Goal: Obtain resource: Obtain resource

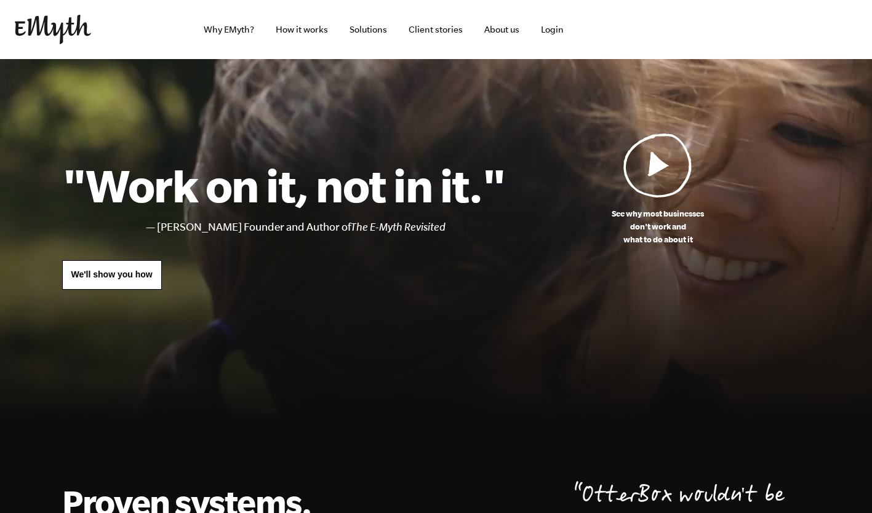
scroll to position [2, 0]
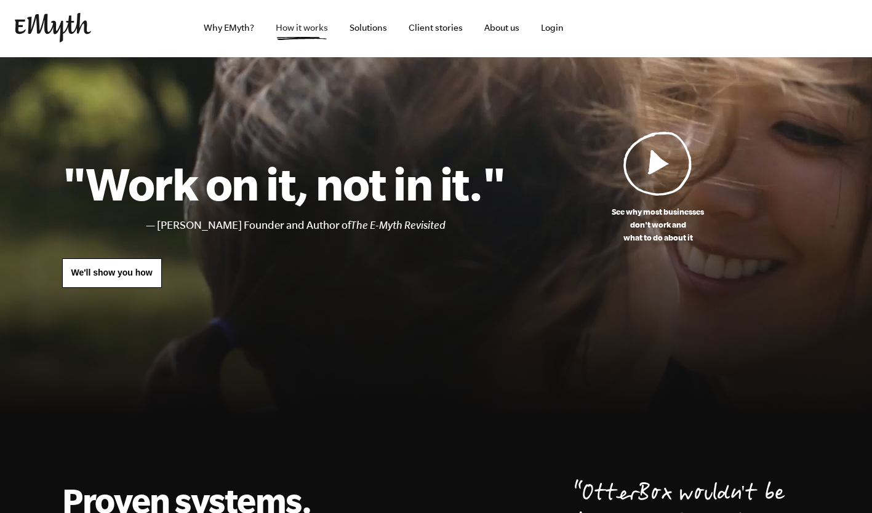
click at [314, 26] on link "How it works" at bounding box center [302, 27] width 72 height 59
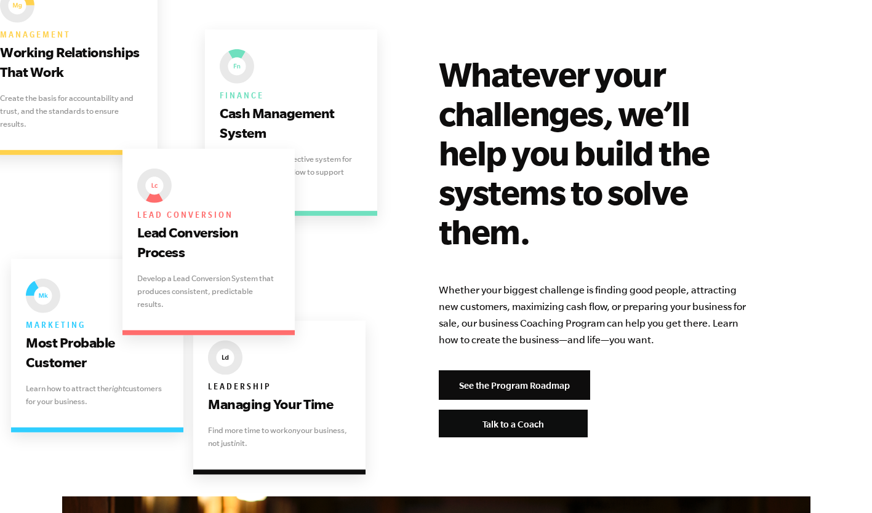
scroll to position [2451, 0]
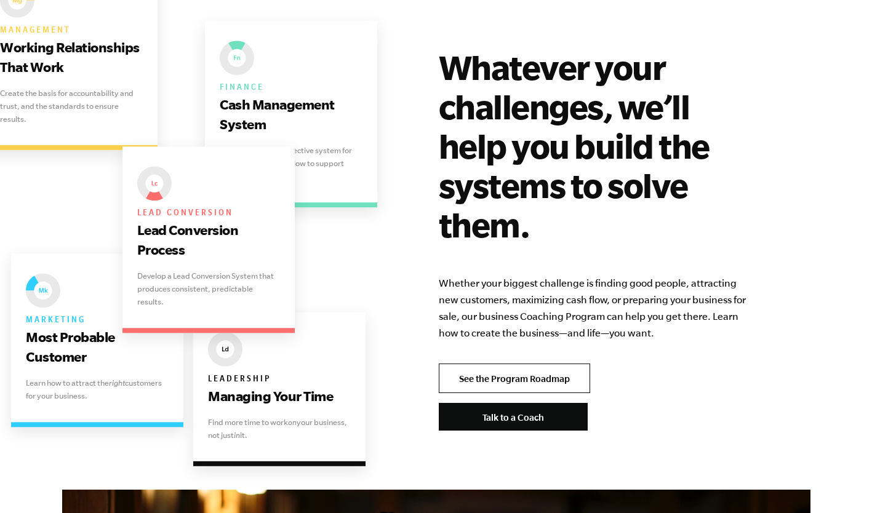
click at [484, 364] on link "See the Program Roadmap" at bounding box center [514, 379] width 151 height 30
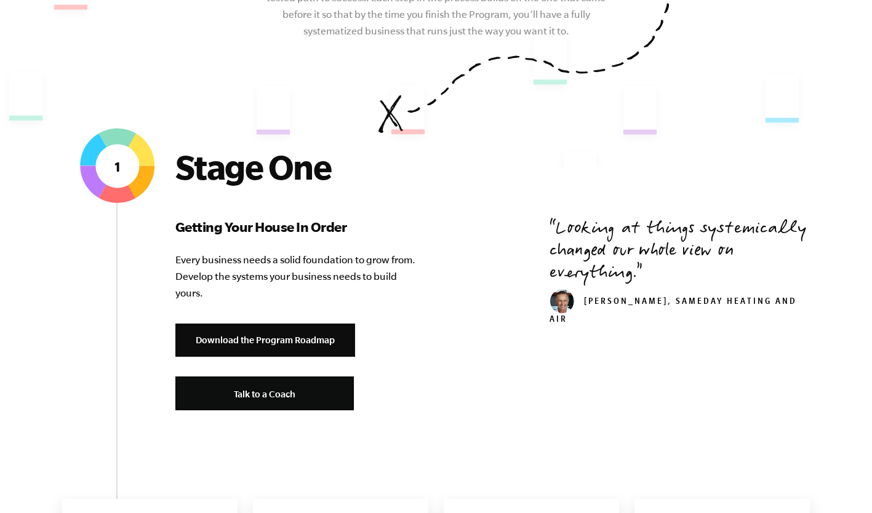
scroll to position [355, 0]
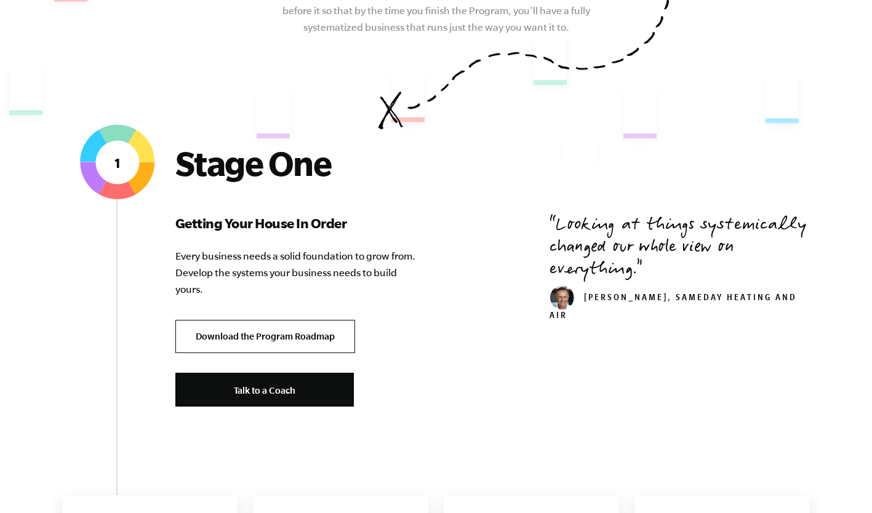
click at [276, 339] on link "Download the Program Roadmap" at bounding box center [265, 337] width 180 height 34
click at [322, 342] on link "Download the Program Roadmap" at bounding box center [265, 337] width 180 height 34
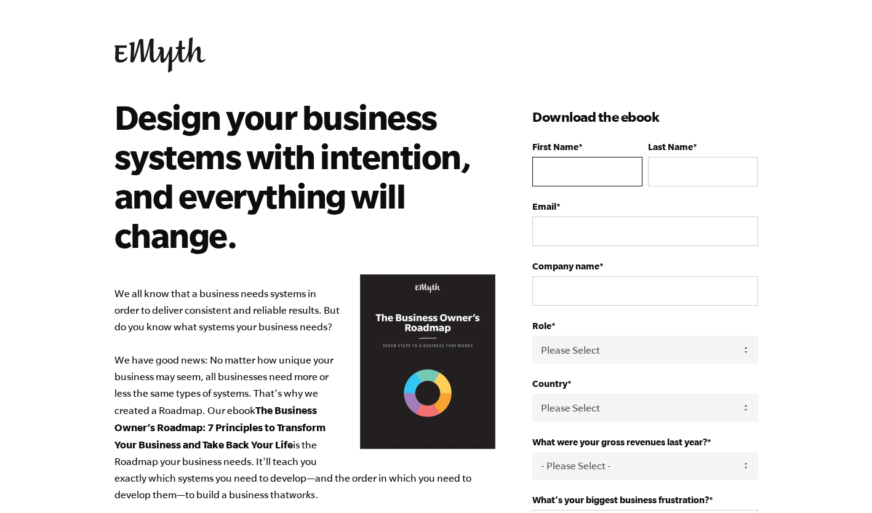
click at [569, 177] on input "First Name *" at bounding box center [587, 172] width 110 height 30
type input "[PERSON_NAME]"
type input "Cook"
type input "[PERSON_NAME][EMAIL_ADDRESS][DOMAIN_NAME]"
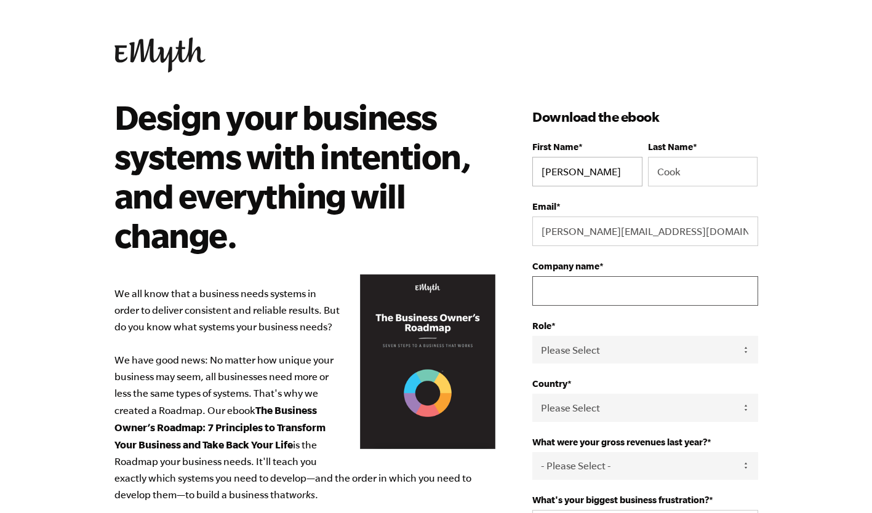
type input "OWNER"
select select "United States"
type input "19196989838"
type input "English"
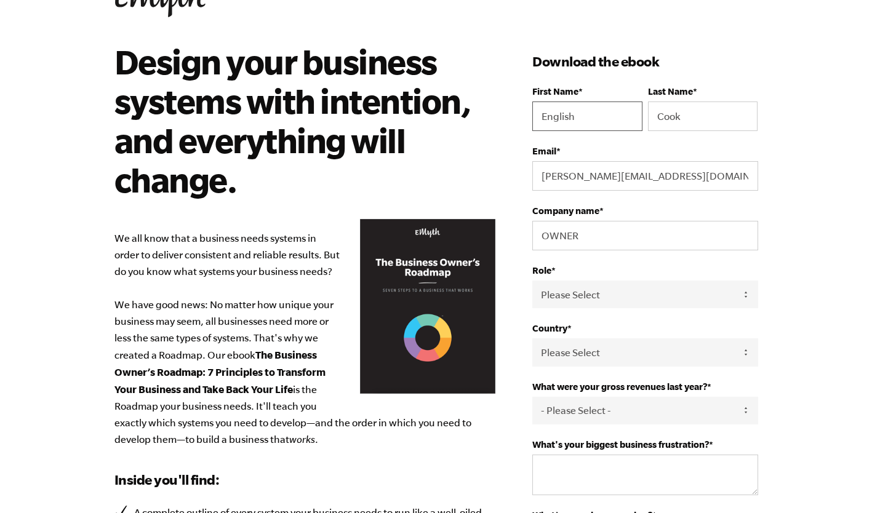
scroll to position [57, 0]
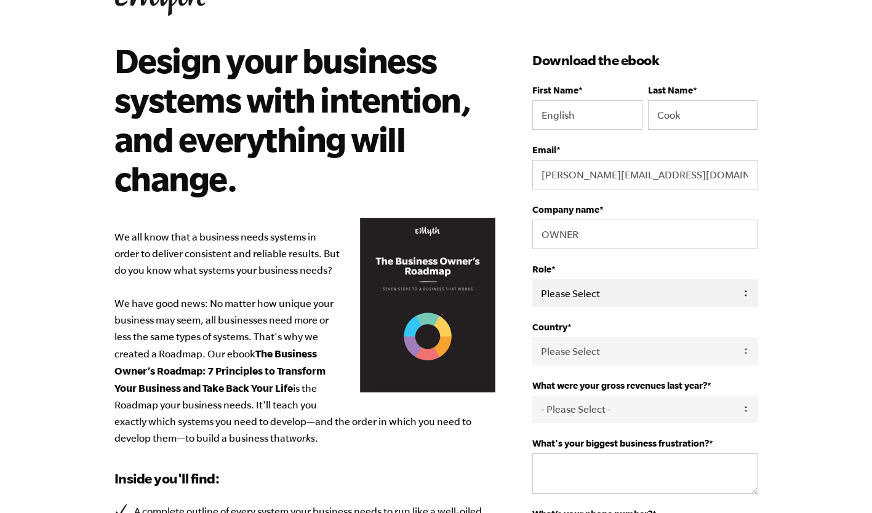
click at [652, 295] on select "Please Select Owner Partner / Co-Owner Executive Employee / Other" at bounding box center [644, 293] width 225 height 28
select select "Owner"
click at [532, 280] on select "Please Select Owner Partner / Co-Owner Executive Employee / Other" at bounding box center [644, 293] width 225 height 28
click at [606, 237] on input "OWNER" at bounding box center [644, 235] width 225 height 30
type input "O"
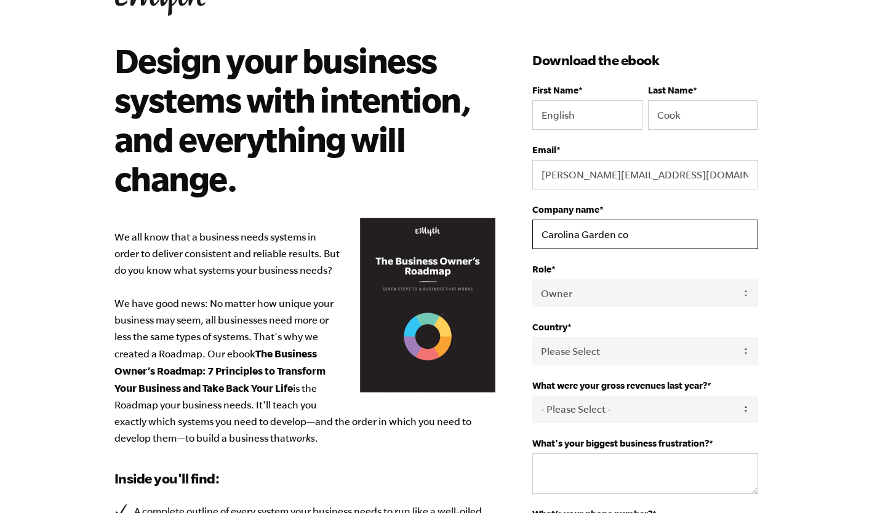
type input "carolina garden company"
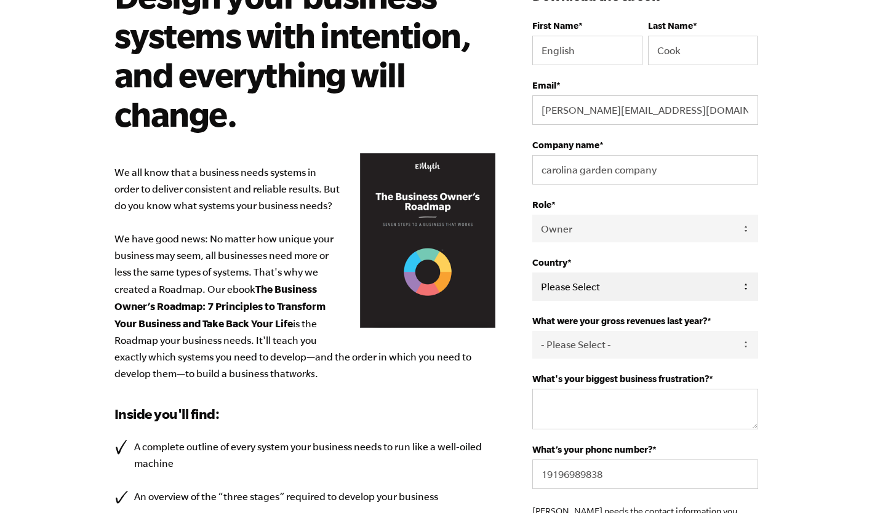
scroll to position [122, 0]
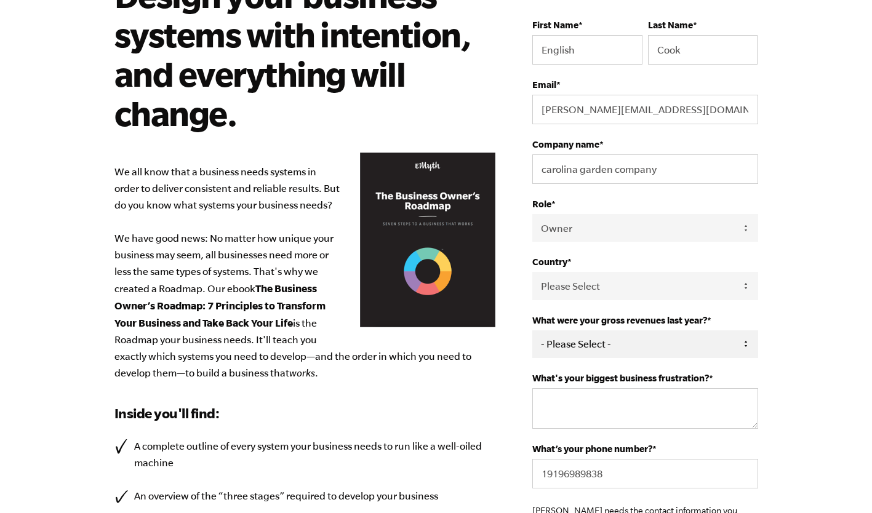
click at [712, 351] on select "- Please Select - 0-75K 76-150K 151-275K 276-500K 501-750K 751-1M 1-2.5M 2.5-5M…" at bounding box center [644, 344] width 225 height 28
select select "1-2.5M"
click at [532, 332] on select "- Please Select - 0-75K 76-150K 151-275K 276-500K 501-750K 751-1M 1-2.5M 2.5-5M…" at bounding box center [644, 344] width 225 height 28
click at [604, 399] on textarea "What's your biggest business frustration? *" at bounding box center [644, 408] width 225 height 41
type textarea "L"
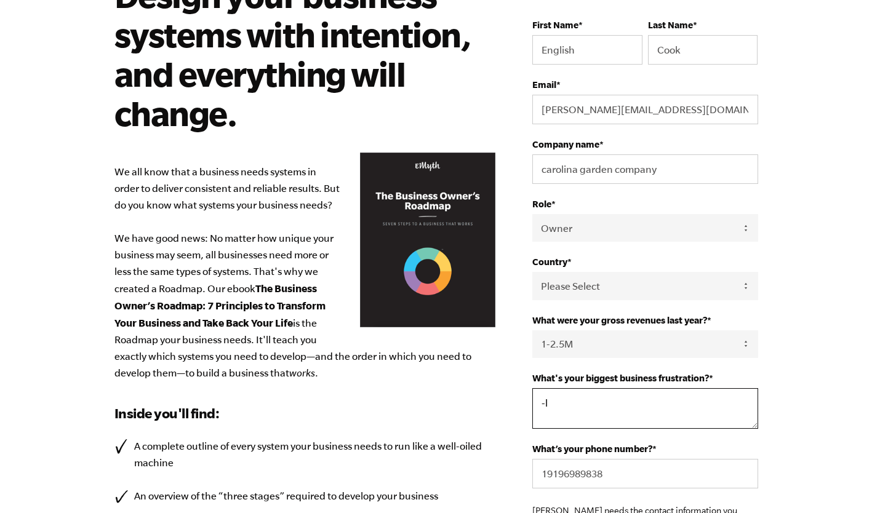
type textarea "-"
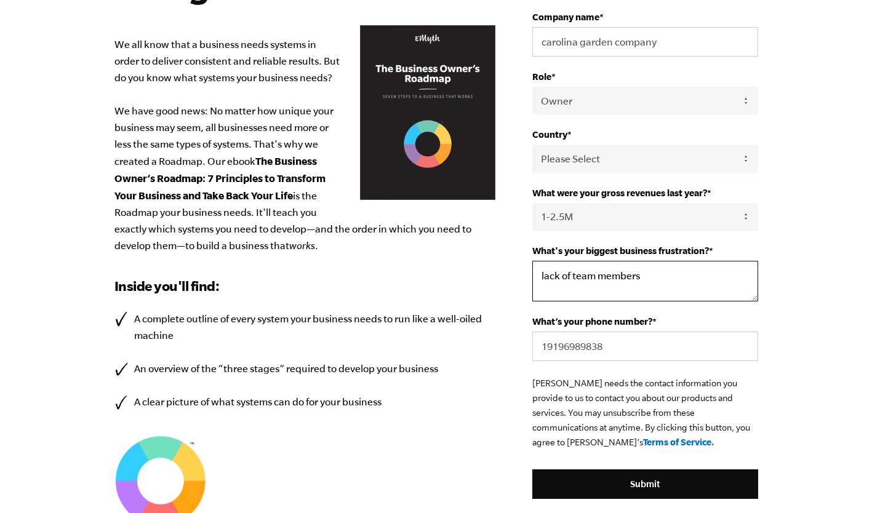
scroll to position [252, 0]
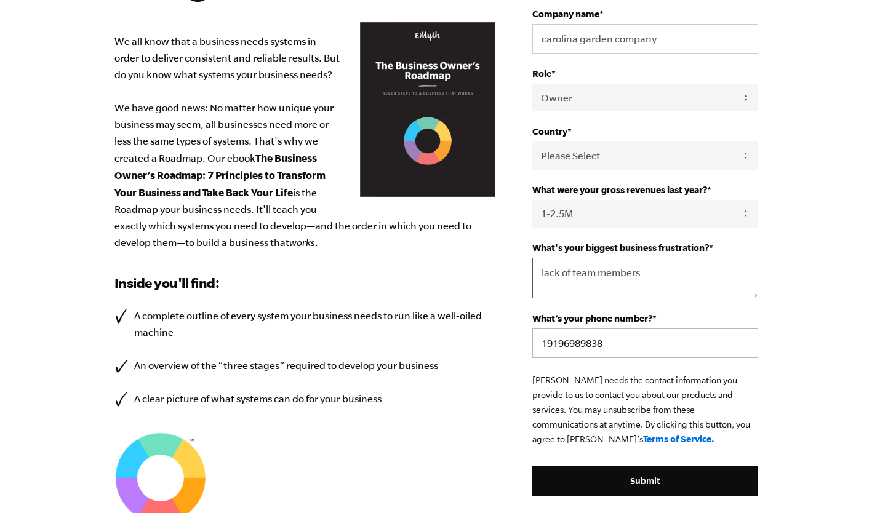
type textarea "lack of team members"
click at [641, 353] on input "19196989838" at bounding box center [644, 344] width 225 height 30
type input "19192826440"
click at [794, 261] on html "Design your business systems with intention, and everything will change. We all…" at bounding box center [436, 4] width 872 height 513
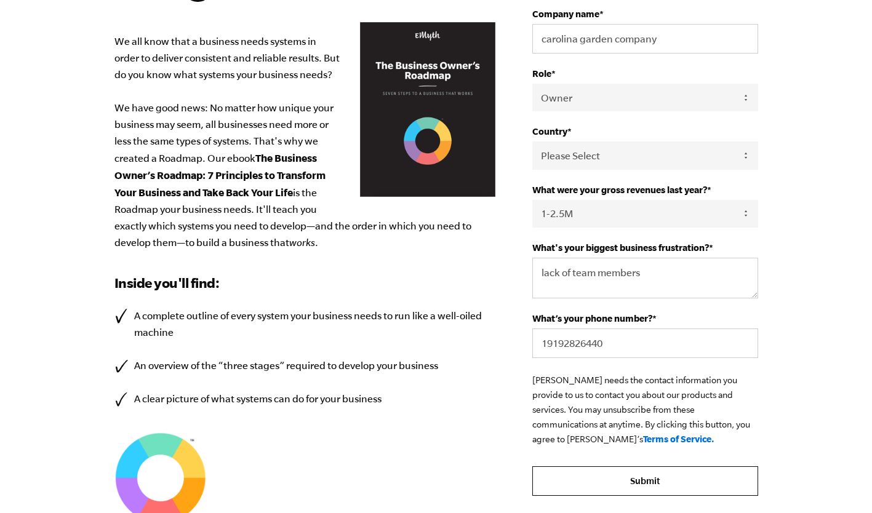
click at [695, 486] on input "Submit" at bounding box center [644, 482] width 225 height 30
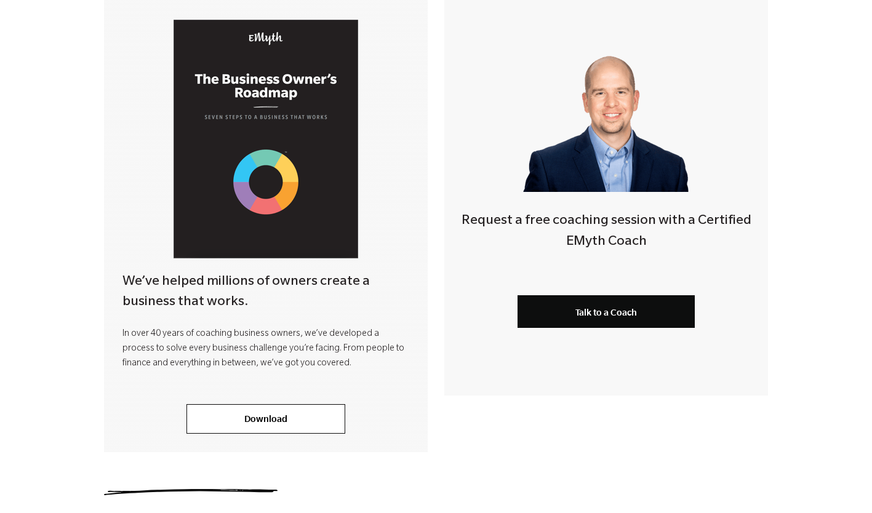
scroll to position [284, 0]
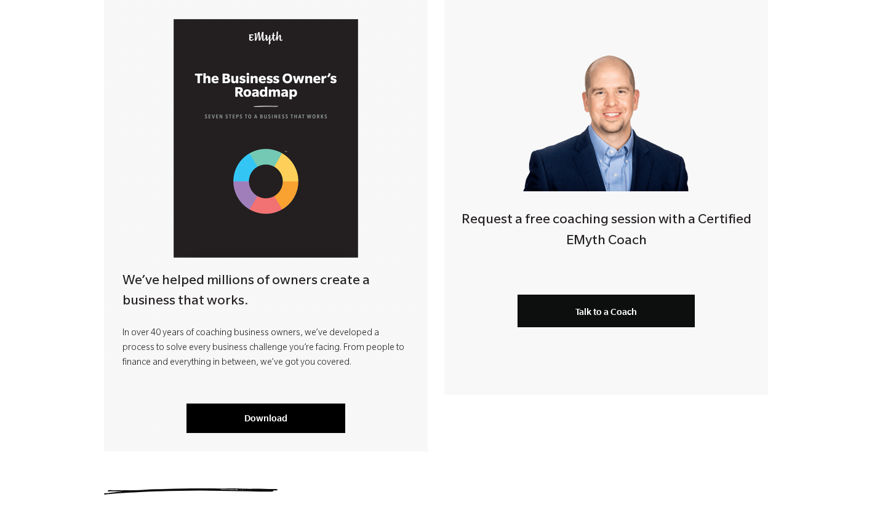
click at [303, 428] on link "Download" at bounding box center [265, 419] width 159 height 30
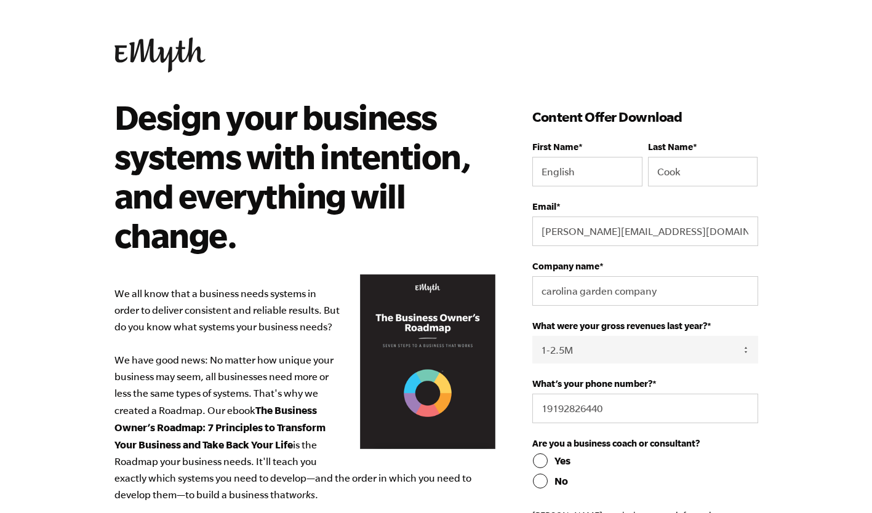
select select "1-2.5M"
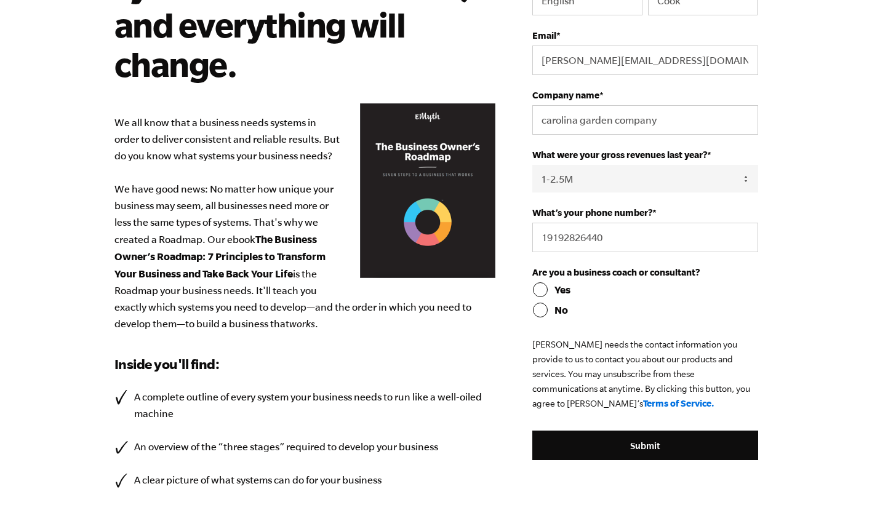
scroll to position [185, 0]
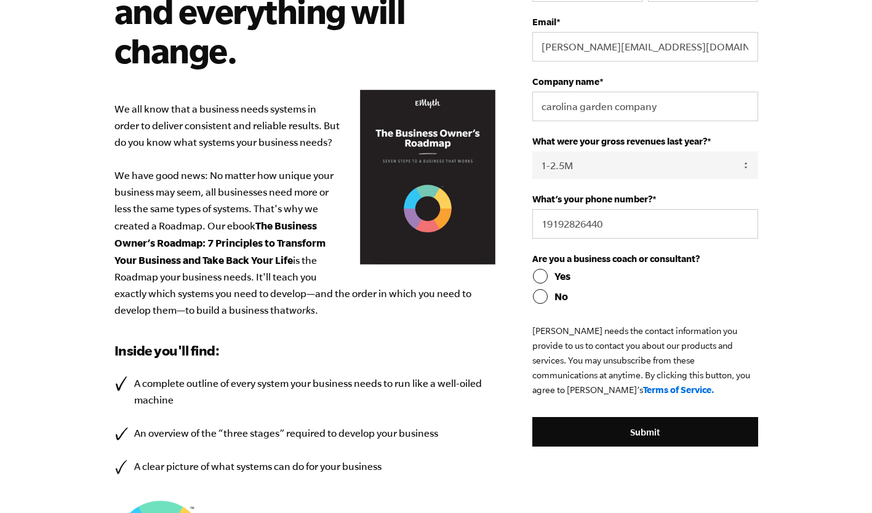
click at [550, 300] on input "No" at bounding box center [644, 296] width 225 height 15
radio input "true"
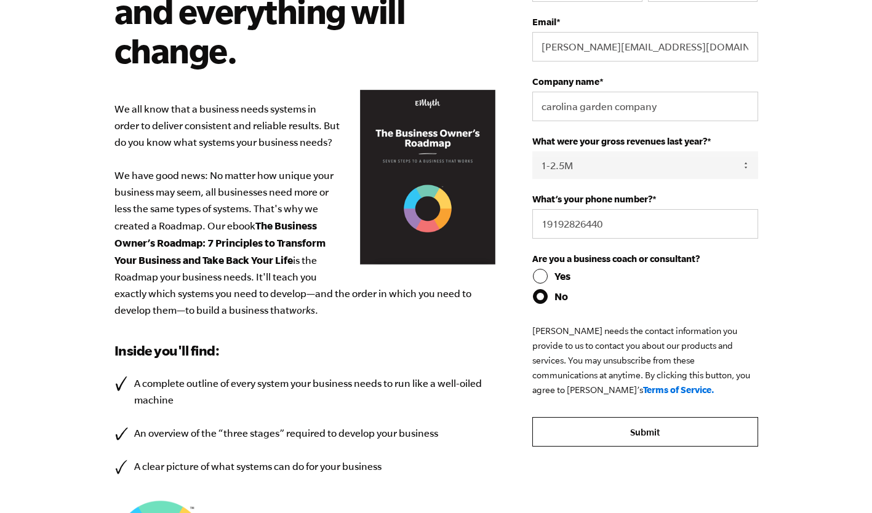
click at [599, 441] on input "Submit" at bounding box center [644, 432] width 225 height 30
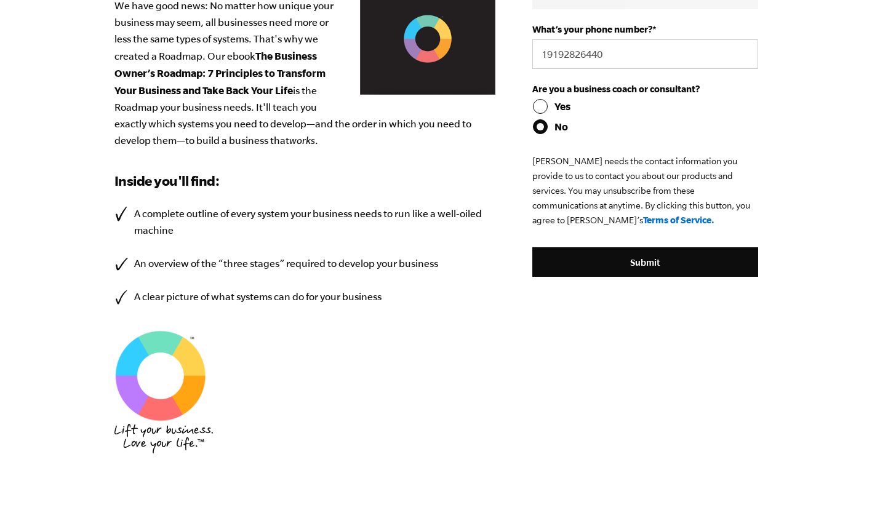
scroll to position [303, 0]
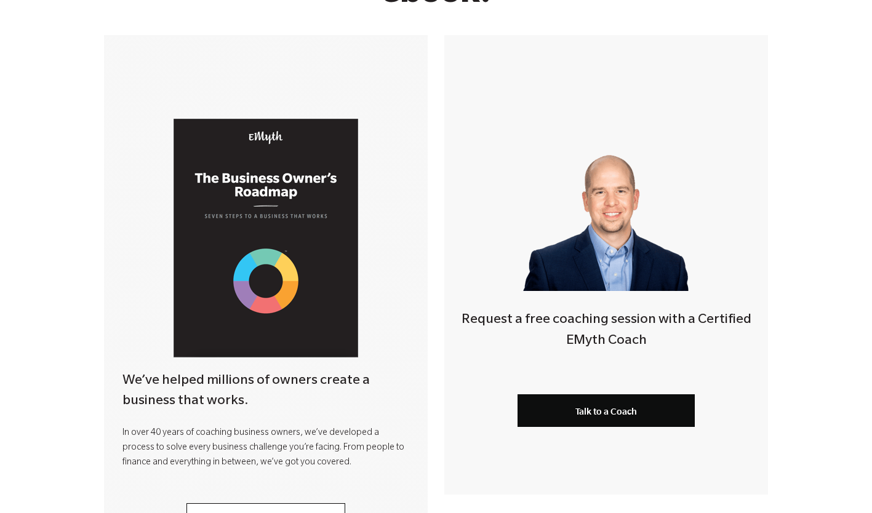
scroll to position [308, 0]
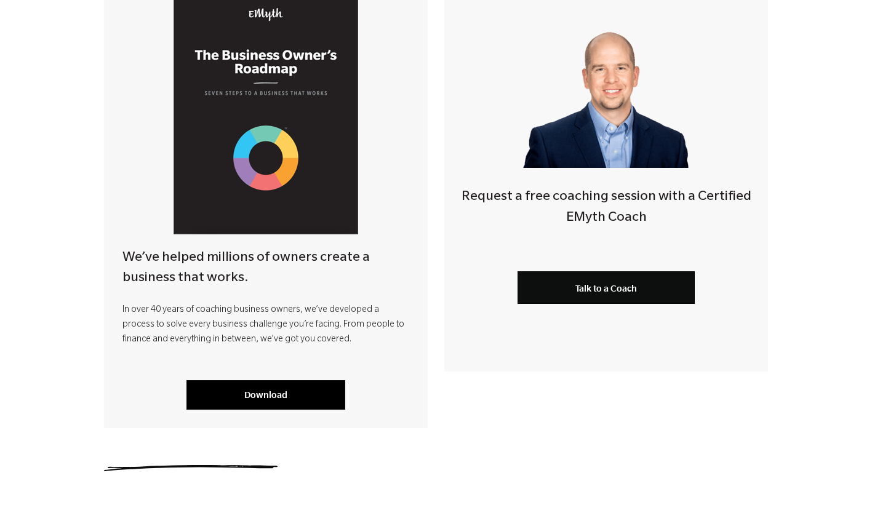
click at [309, 391] on link "Download" at bounding box center [265, 395] width 159 height 30
